Goal: Information Seeking & Learning: Learn about a topic

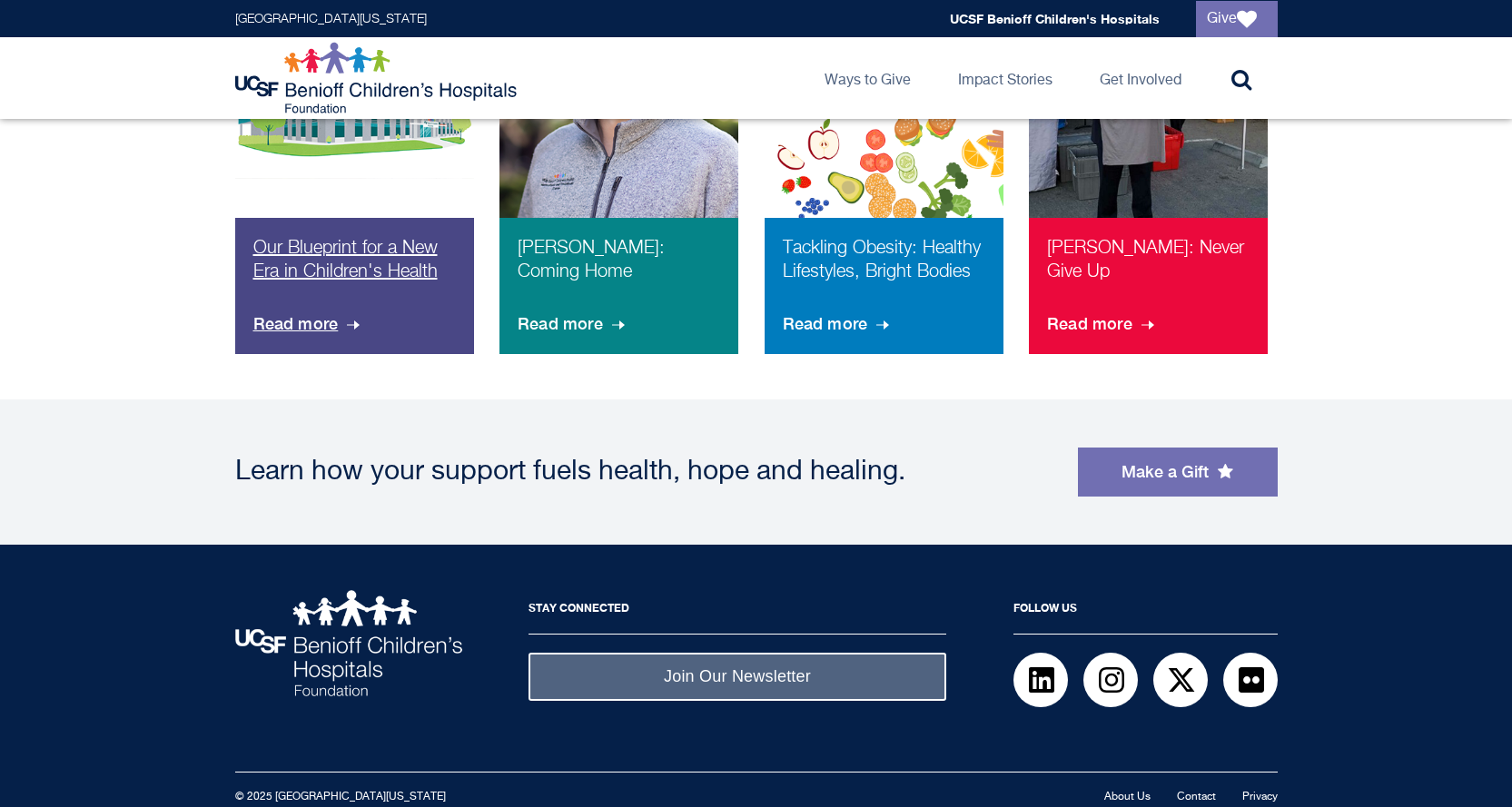
scroll to position [1458, 0]
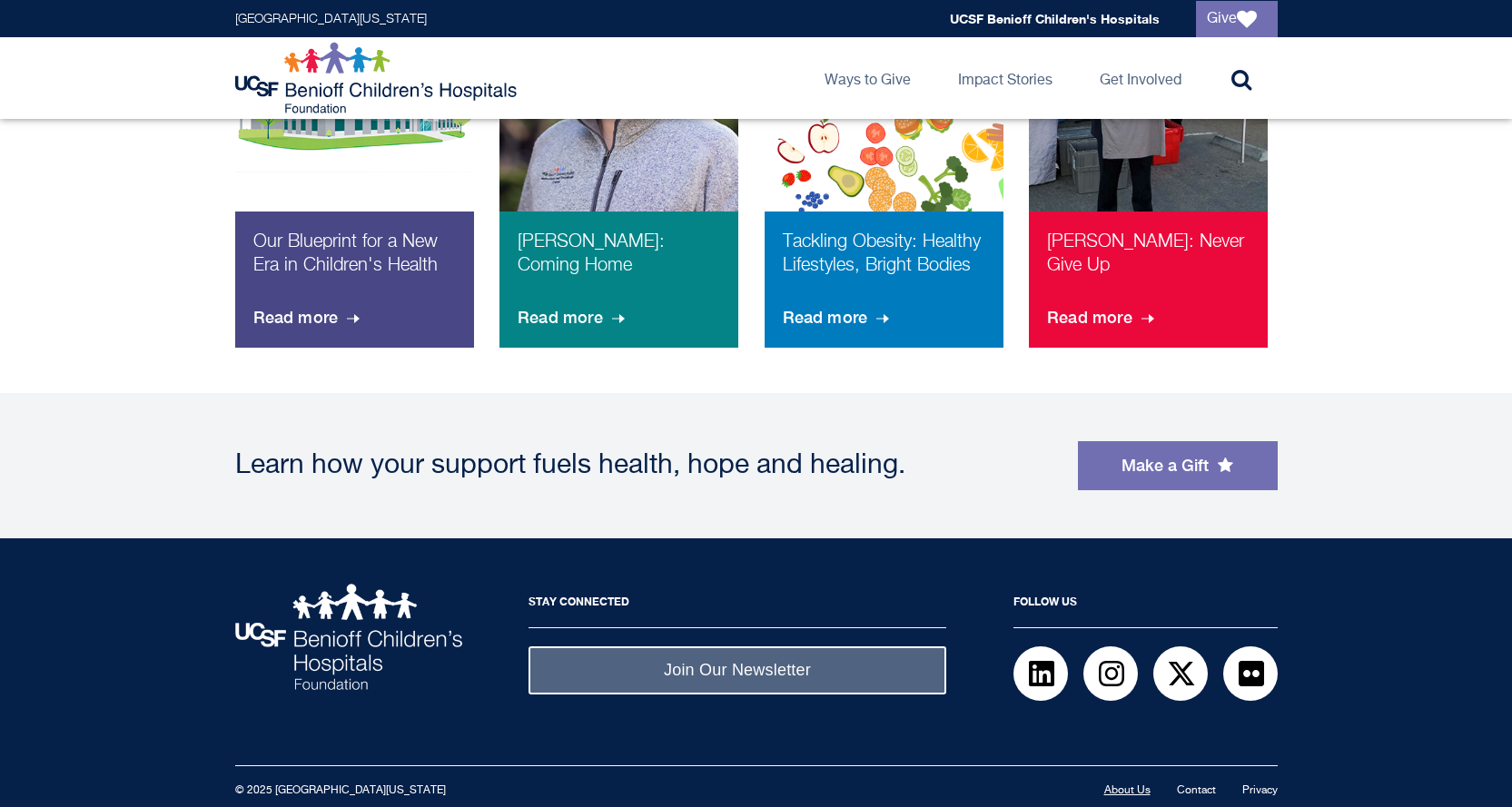
click at [1125, 790] on link "About Us" at bounding box center [1127, 790] width 46 height 11
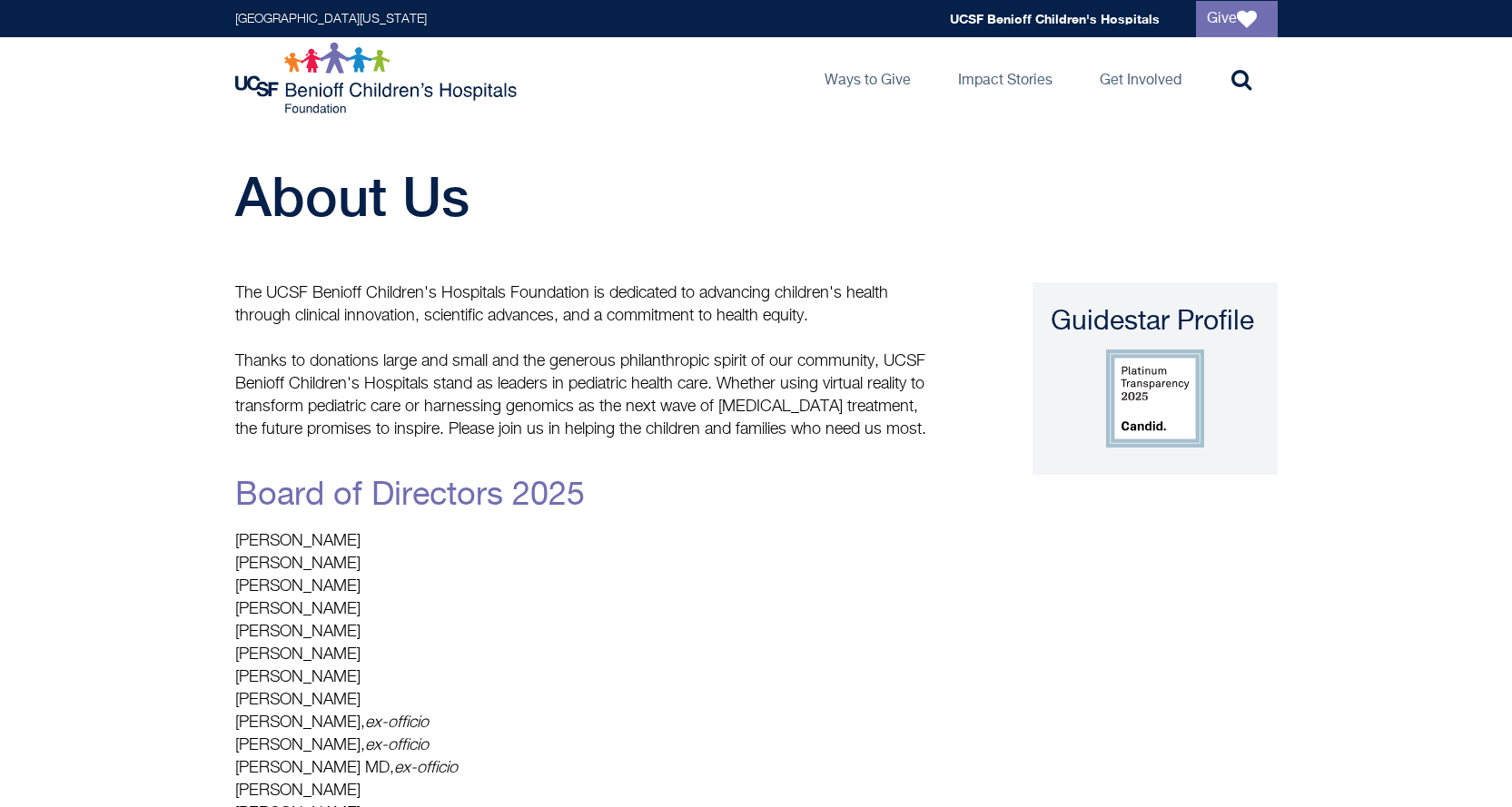
click at [327, 105] on img at bounding box center [378, 78] width 286 height 73
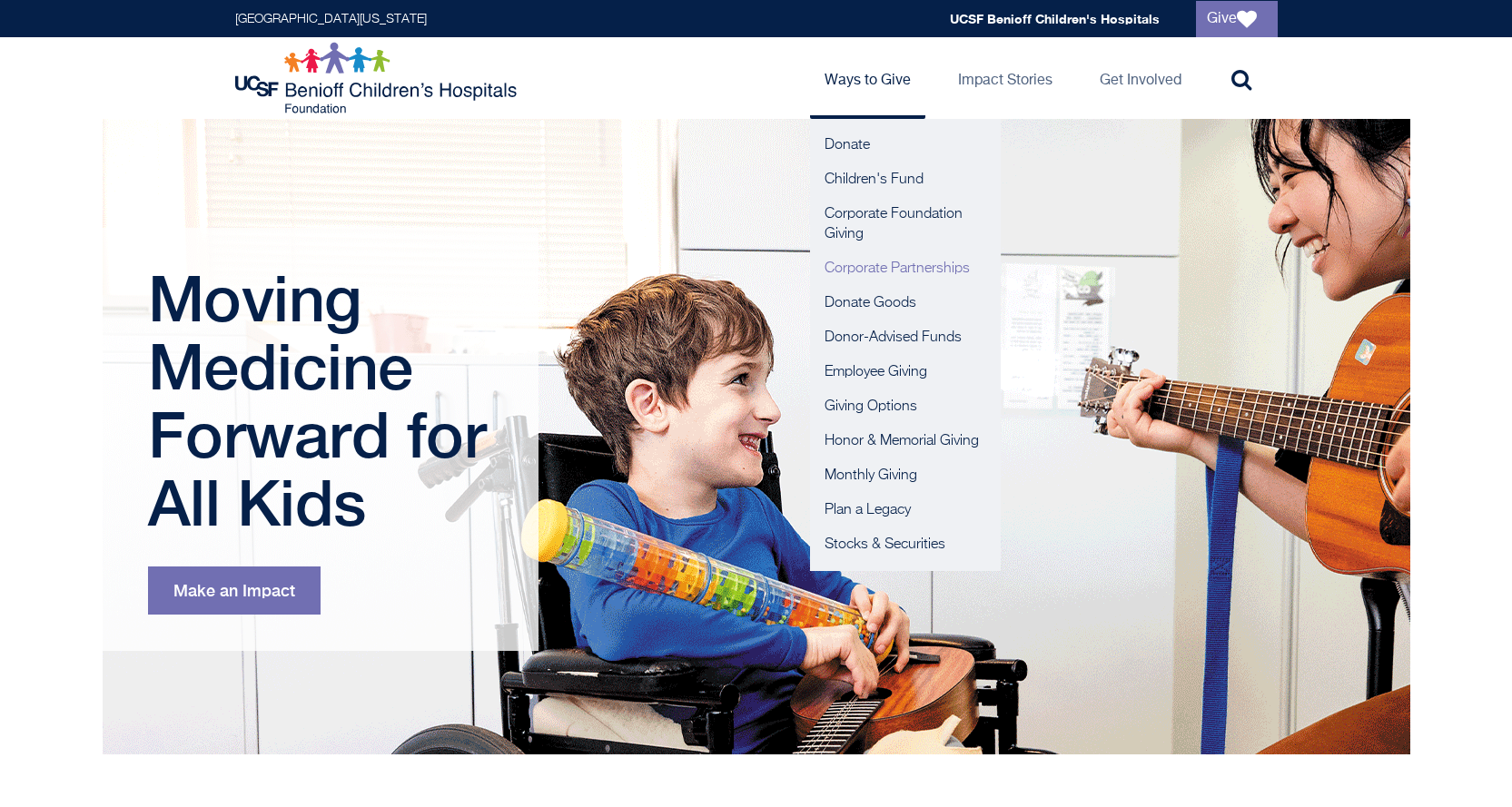
click at [885, 272] on link "Corporate Partnerships" at bounding box center [905, 268] width 190 height 35
